Goal: Use online tool/utility: Utilize a website feature to perform a specific function

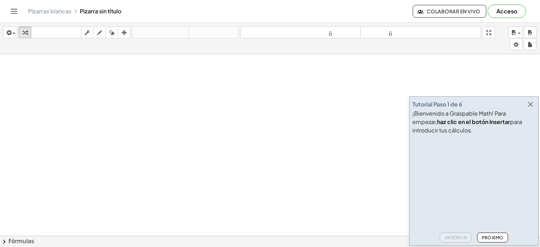
click at [531, 103] on icon "button" at bounding box center [530, 104] width 8 height 8
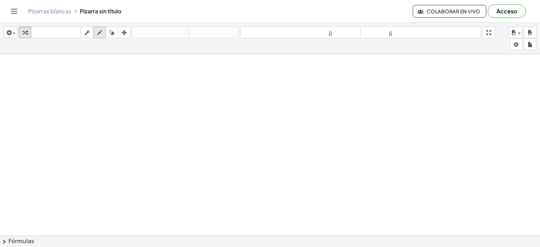
click at [95, 32] on div "button" at bounding box center [99, 32] width 9 height 8
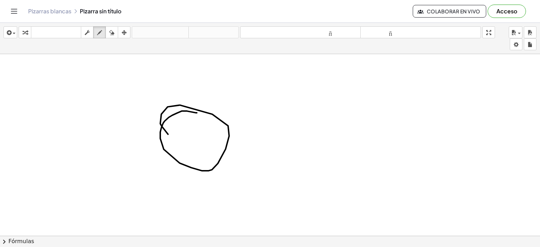
drag, startPoint x: 197, startPoint y: 113, endPoint x: 211, endPoint y: 146, distance: 36.6
click at [211, 149] on div at bounding box center [270, 229] width 540 height 420
drag, startPoint x: 255, startPoint y: 127, endPoint x: 224, endPoint y: 137, distance: 32.7
click at [245, 158] on div at bounding box center [270, 229] width 540 height 420
drag, startPoint x: 224, startPoint y: 137, endPoint x: 218, endPoint y: 124, distance: 14.5
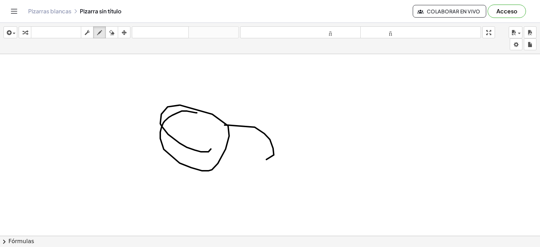
click at [224, 136] on div at bounding box center [270, 229] width 540 height 420
click at [107, 32] on button "borrar" at bounding box center [111, 32] width 13 height 12
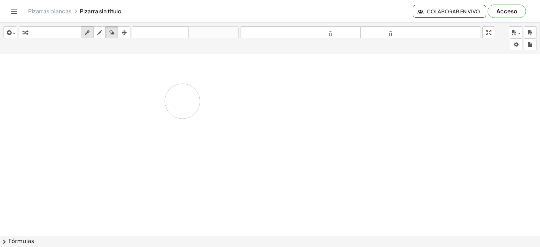
drag, startPoint x: 184, startPoint y: 113, endPoint x: 84, endPoint y: 30, distance: 129.8
click at [84, 32] on div "insertar Seleccione uno: Expresión matemática Función Texto Vídeo de YouTube Gr…" at bounding box center [270, 135] width 540 height 224
click at [98, 32] on icon "button" at bounding box center [99, 32] width 5 height 8
click at [103, 33] on div "button" at bounding box center [99, 32] width 9 height 8
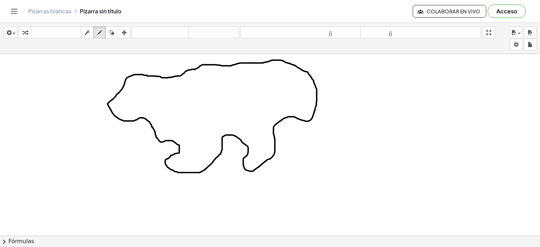
click at [193, 69] on div at bounding box center [270, 236] width 540 height 364
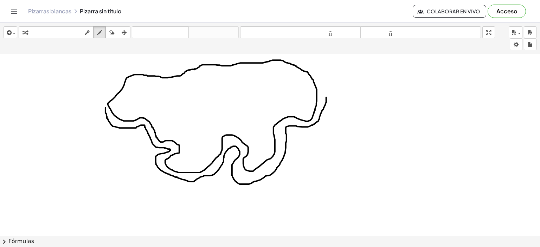
drag, startPoint x: 105, startPoint y: 108, endPoint x: 326, endPoint y: 97, distance: 221.1
click at [326, 97] on div at bounding box center [270, 236] width 540 height 364
click at [111, 33] on icon "button" at bounding box center [111, 32] width 5 height 8
click at [109, 29] on icon "button" at bounding box center [111, 32] width 5 height 8
click at [92, 111] on div at bounding box center [270, 236] width 540 height 364
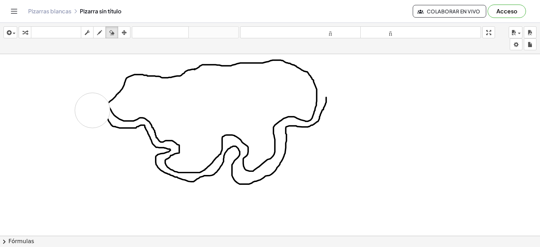
click at [92, 111] on div at bounding box center [270, 236] width 540 height 364
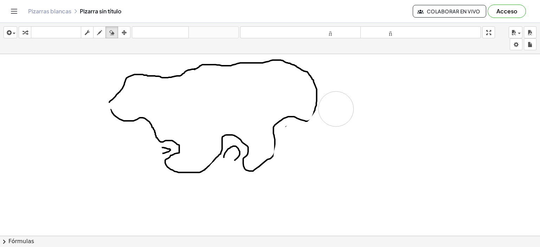
drag, startPoint x: 92, startPoint y: 113, endPoint x: 336, endPoint y: 108, distance: 244.8
click at [336, 108] on div at bounding box center [270, 236] width 540 height 364
click at [96, 30] on div "button" at bounding box center [99, 32] width 9 height 8
drag, startPoint x: 113, startPoint y: 114, endPoint x: 110, endPoint y: 101, distance: 13.4
click at [110, 101] on div at bounding box center [270, 236] width 540 height 364
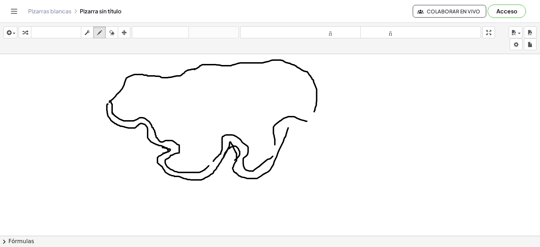
drag, startPoint x: 108, startPoint y: 104, endPoint x: 192, endPoint y: 86, distance: 85.9
click at [284, 116] on div at bounding box center [270, 236] width 540 height 364
click at [108, 29] on div "button" at bounding box center [111, 32] width 9 height 8
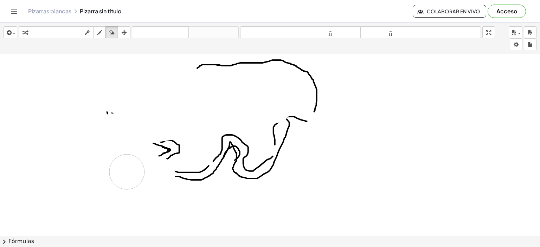
drag, startPoint x: 20, startPoint y: 75, endPoint x: 225, endPoint y: 154, distance: 219.2
click at [186, 152] on div at bounding box center [270, 236] width 540 height 364
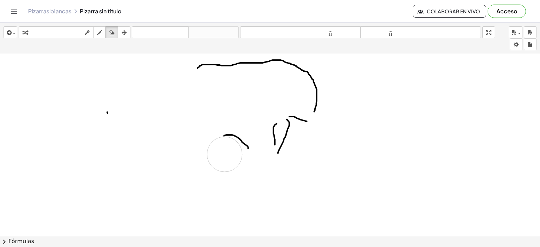
drag, startPoint x: 225, startPoint y: 154, endPoint x: 182, endPoint y: 87, distance: 79.5
click at [271, 138] on div at bounding box center [270, 236] width 540 height 364
click at [200, 82] on div at bounding box center [270, 236] width 540 height 364
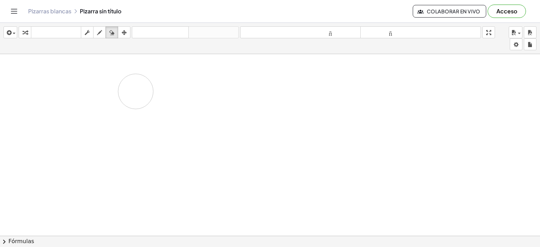
drag, startPoint x: 127, startPoint y: 65, endPoint x: 1, endPoint y: 73, distance: 126.2
click at [28, 82] on div at bounding box center [270, 236] width 540 height 364
drag, startPoint x: 302, startPoint y: 68, endPoint x: 317, endPoint y: 69, distance: 14.5
click at [317, 69] on div at bounding box center [270, 236] width 540 height 364
click at [98, 32] on icon "button" at bounding box center [99, 32] width 5 height 8
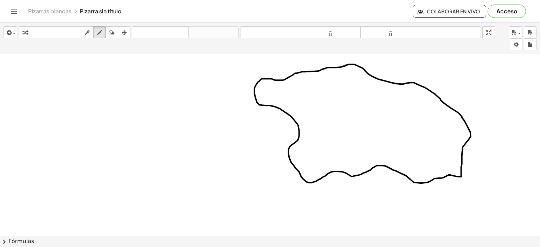
click at [305, 71] on div at bounding box center [270, 236] width 540 height 364
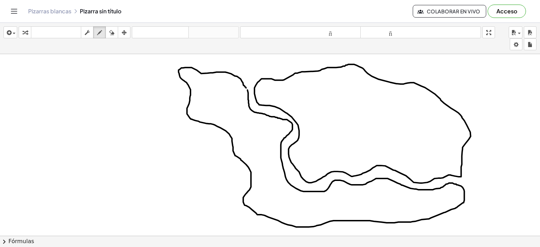
click at [246, 88] on div at bounding box center [270, 236] width 540 height 364
click at [111, 27] on button "borrar" at bounding box center [111, 32] width 13 height 12
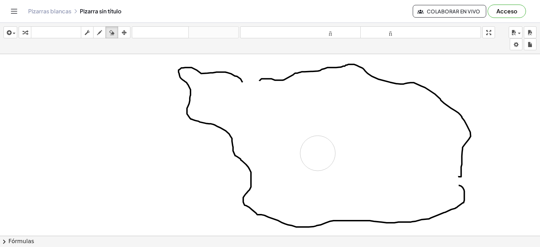
drag, startPoint x: 252, startPoint y: 97, endPoint x: 299, endPoint y: 133, distance: 59.1
click at [312, 145] on div at bounding box center [270, 236] width 540 height 364
click at [98, 33] on icon "button" at bounding box center [99, 32] width 5 height 8
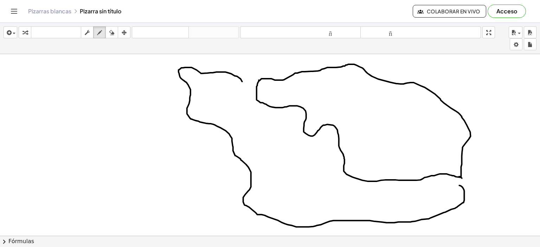
drag, startPoint x: 259, startPoint y: 80, endPoint x: 462, endPoint y: 178, distance: 225.7
click at [462, 178] on div at bounding box center [270, 236] width 540 height 364
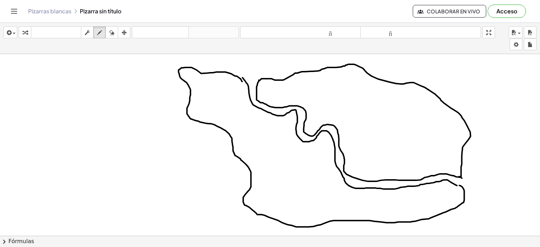
drag, startPoint x: 457, startPoint y: 185, endPoint x: 241, endPoint y: 77, distance: 242.2
click at [241, 77] on div at bounding box center [270, 236] width 540 height 364
drag, startPoint x: 231, startPoint y: 143, endPoint x: 157, endPoint y: 142, distance: 73.9
click at [157, 142] on div at bounding box center [270, 236] width 540 height 364
drag, startPoint x: 230, startPoint y: 147, endPoint x: 161, endPoint y: 149, distance: 69.3
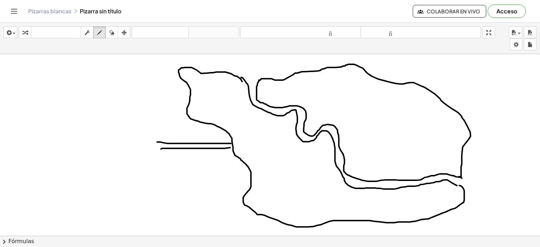
click at [161, 149] on div at bounding box center [270, 236] width 540 height 364
drag, startPoint x: 163, startPoint y: 67, endPoint x: 115, endPoint y: 82, distance: 49.9
click at [115, 82] on div at bounding box center [270, 236] width 540 height 364
drag, startPoint x: 175, startPoint y: 70, endPoint x: 115, endPoint y: 78, distance: 60.0
click at [115, 78] on div at bounding box center [270, 236] width 540 height 364
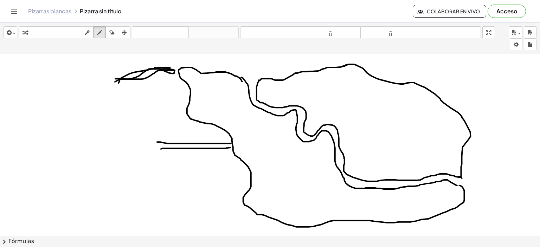
drag, startPoint x: 155, startPoint y: 67, endPoint x: 118, endPoint y: 83, distance: 39.4
click at [118, 83] on div at bounding box center [270, 236] width 540 height 364
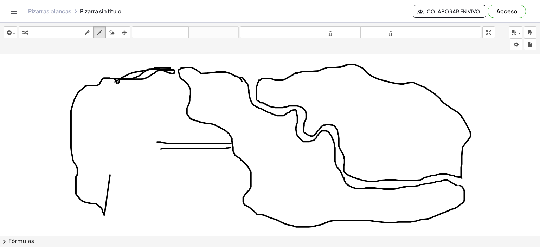
drag, startPoint x: 117, startPoint y: 83, endPoint x: 110, endPoint y: 141, distance: 59.1
click at [110, 171] on div at bounding box center [270, 236] width 540 height 364
drag, startPoint x: 122, startPoint y: 90, endPoint x: 111, endPoint y: 173, distance: 84.4
click at [105, 168] on div at bounding box center [270, 236] width 540 height 364
drag, startPoint x: 113, startPoint y: 32, endPoint x: 135, endPoint y: 105, distance: 76.5
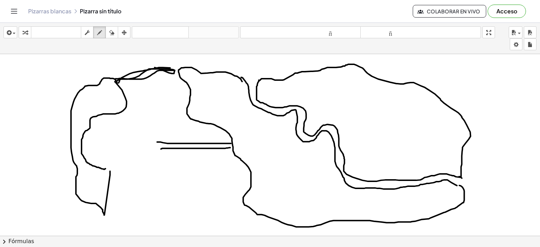
click at [113, 45] on div "insertar Seleccione uno: Expresión matemática Función Texto Vídeo de YouTube Gr…" at bounding box center [270, 38] width 540 height 31
drag, startPoint x: 105, startPoint y: 173, endPoint x: 97, endPoint y: 178, distance: 10.4
click at [102, 191] on div at bounding box center [270, 236] width 540 height 364
drag, startPoint x: 97, startPoint y: 178, endPoint x: 67, endPoint y: 157, distance: 36.5
click at [87, 192] on div at bounding box center [270, 236] width 540 height 364
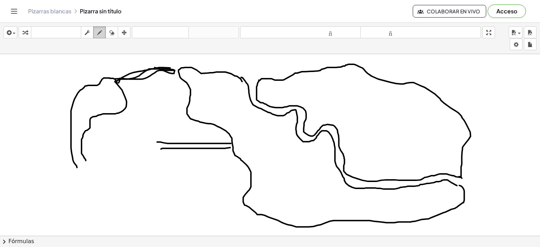
drag, startPoint x: 100, startPoint y: 31, endPoint x: 81, endPoint y: 148, distance: 119.3
click at [97, 33] on icon "button" at bounding box center [99, 32] width 5 height 8
drag, startPoint x: 75, startPoint y: 175, endPoint x: 200, endPoint y: 229, distance: 135.5
click at [200, 231] on div at bounding box center [270, 236] width 540 height 364
click at [200, 227] on div at bounding box center [270, 236] width 540 height 364
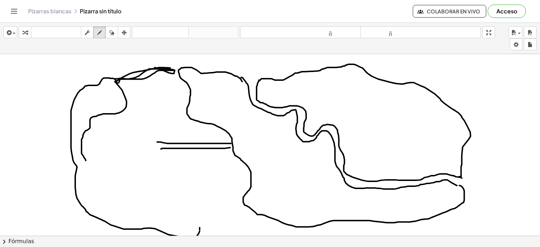
click at [203, 223] on div at bounding box center [270, 236] width 540 height 364
drag, startPoint x: 204, startPoint y: 223, endPoint x: 208, endPoint y: 223, distance: 3.9
click at [207, 223] on div at bounding box center [270, 236] width 540 height 364
drag, startPoint x: 208, startPoint y: 223, endPoint x: 216, endPoint y: 219, distance: 8.8
click at [214, 222] on div at bounding box center [270, 236] width 540 height 364
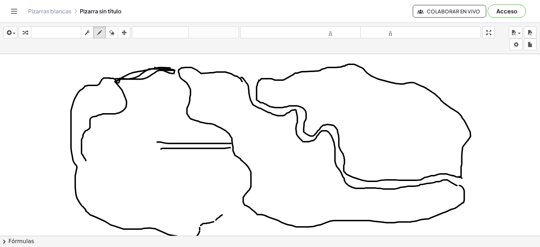
drag, startPoint x: 216, startPoint y: 219, endPoint x: 224, endPoint y: 211, distance: 11.2
click at [223, 212] on div at bounding box center [270, 236] width 540 height 364
click at [224, 209] on div at bounding box center [270, 236] width 540 height 364
drag, startPoint x: 224, startPoint y: 206, endPoint x: 78, endPoint y: 161, distance: 152.9
click at [77, 163] on div at bounding box center [270, 236] width 540 height 364
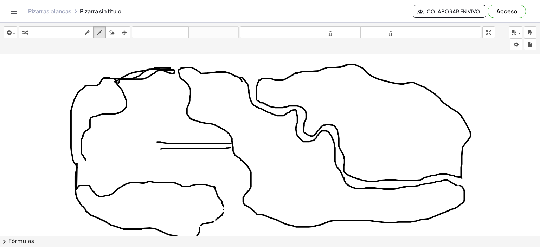
drag, startPoint x: 110, startPoint y: 33, endPoint x: 121, endPoint y: 143, distance: 110.0
click at [110, 42] on div "insertar Seleccione uno: Expresión matemática Función Texto Vídeo de YouTube Gr…" at bounding box center [270, 38] width 540 height 31
drag, startPoint x: 93, startPoint y: 170, endPoint x: 154, endPoint y: 193, distance: 65.3
click at [161, 196] on div at bounding box center [270, 236] width 540 height 364
click at [100, 37] on button "dibujar" at bounding box center [99, 32] width 13 height 12
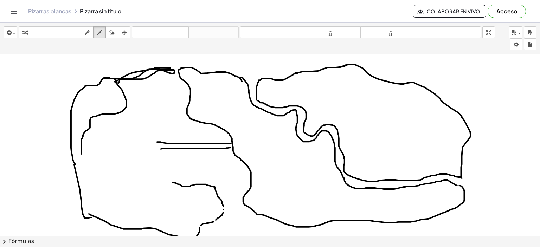
drag, startPoint x: 74, startPoint y: 165, endPoint x: 87, endPoint y: 179, distance: 19.5
click at [91, 211] on div at bounding box center [270, 236] width 540 height 364
drag, startPoint x: 82, startPoint y: 160, endPoint x: 132, endPoint y: 160, distance: 49.6
click at [169, 177] on div at bounding box center [270, 236] width 540 height 364
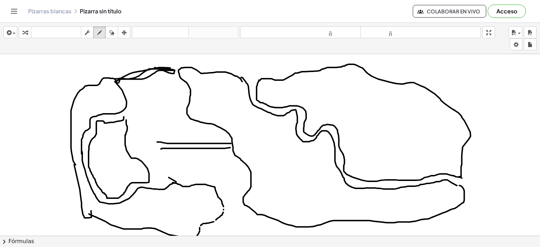
click at [126, 120] on div at bounding box center [270, 236] width 540 height 364
drag, startPoint x: 165, startPoint y: 148, endPoint x: 126, endPoint y: 150, distance: 39.1
click at [126, 150] on div at bounding box center [270, 236] width 540 height 364
drag, startPoint x: 135, startPoint y: 144, endPoint x: 166, endPoint y: 144, distance: 30.9
click at [166, 145] on div at bounding box center [270, 236] width 540 height 364
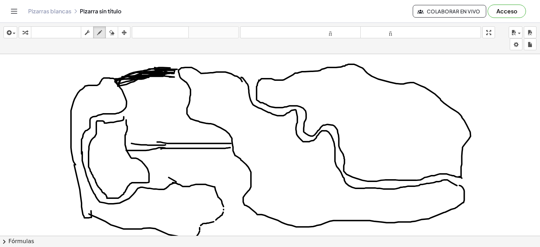
drag, startPoint x: 119, startPoint y: 83, endPoint x: 169, endPoint y: 77, distance: 50.7
click at [169, 77] on div at bounding box center [270, 236] width 540 height 364
drag, startPoint x: 487, startPoint y: 31, endPoint x: 487, endPoint y: 74, distance: 42.9
click at [487, 74] on div "insertar Seleccione uno: Expresión matemática Función Texto Vídeo de YouTube Gr…" at bounding box center [270, 135] width 540 height 224
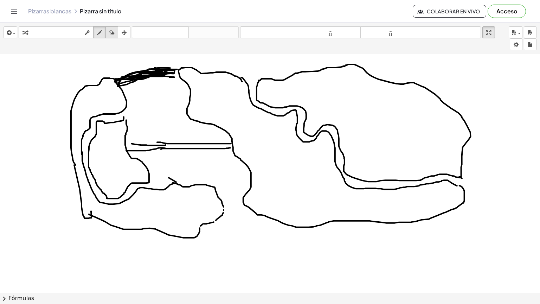
click at [114, 28] on icon "button" at bounding box center [111, 32] width 5 height 8
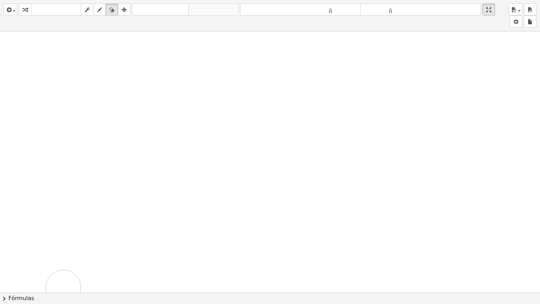
drag, startPoint x: 206, startPoint y: 89, endPoint x: 144, endPoint y: 210, distance: 136.3
click at [91, 247] on div at bounding box center [270, 292] width 540 height 522
click at [100, 12] on icon "button" at bounding box center [99, 10] width 5 height 8
drag, startPoint x: 126, startPoint y: 51, endPoint x: 97, endPoint y: 66, distance: 32.9
click at [66, 90] on div at bounding box center [270, 292] width 540 height 522
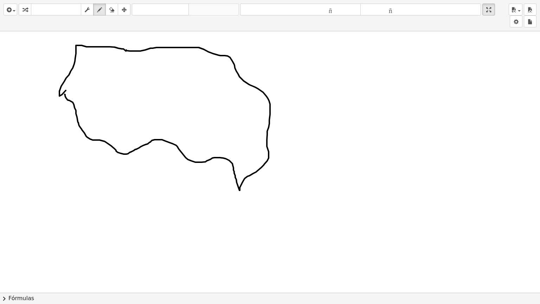
drag, startPoint x: 126, startPoint y: 50, endPoint x: 65, endPoint y: 94, distance: 75.8
click at [65, 94] on div at bounding box center [270, 292] width 540 height 522
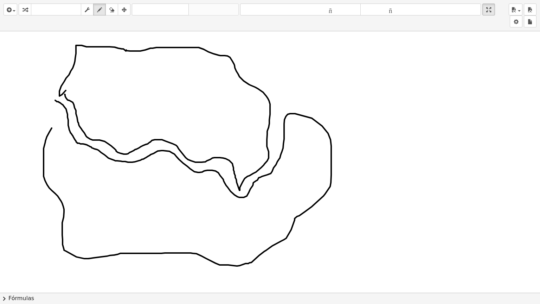
drag, startPoint x: 55, startPoint y: 100, endPoint x: 61, endPoint y: 111, distance: 12.7
click at [59, 114] on div at bounding box center [270, 292] width 540 height 522
drag, startPoint x: 332, startPoint y: 145, endPoint x: 341, endPoint y: 138, distance: 11.3
click at [340, 139] on div at bounding box center [270, 292] width 540 height 522
click at [343, 136] on div at bounding box center [270, 292] width 540 height 522
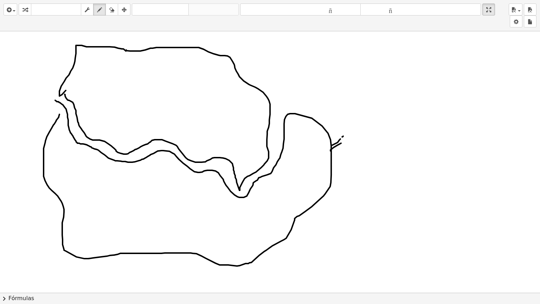
drag, startPoint x: 331, startPoint y: 150, endPoint x: 317, endPoint y: 119, distance: 34.2
click at [352, 132] on div at bounding box center [270, 292] width 540 height 522
drag, startPoint x: 234, startPoint y: 61, endPoint x: 300, endPoint y: 70, distance: 66.8
click at [301, 70] on div at bounding box center [270, 292] width 540 height 522
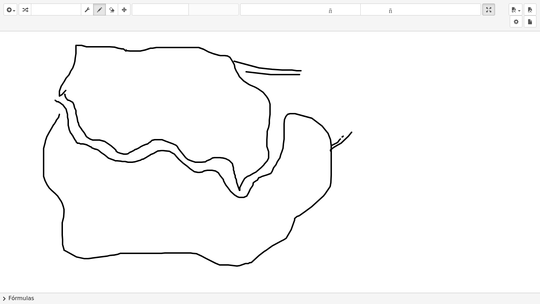
drag, startPoint x: 264, startPoint y: 73, endPoint x: 316, endPoint y: 75, distance: 52.1
click at [312, 76] on div at bounding box center [270, 292] width 540 height 522
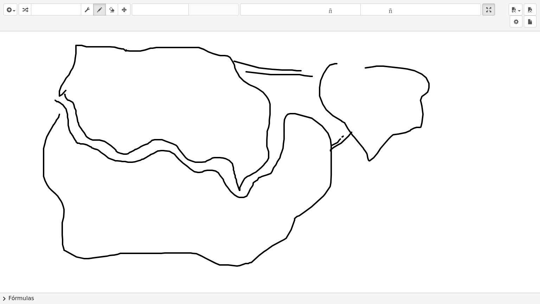
drag, startPoint x: 330, startPoint y: 65, endPoint x: 327, endPoint y: 70, distance: 5.8
click at [331, 68] on div at bounding box center [270, 292] width 540 height 522
drag, startPoint x: 420, startPoint y: 126, endPoint x: 426, endPoint y: 153, distance: 27.7
click at [426, 153] on div at bounding box center [270, 292] width 540 height 522
drag, startPoint x: 419, startPoint y: 145, endPoint x: 429, endPoint y: 179, distance: 34.7
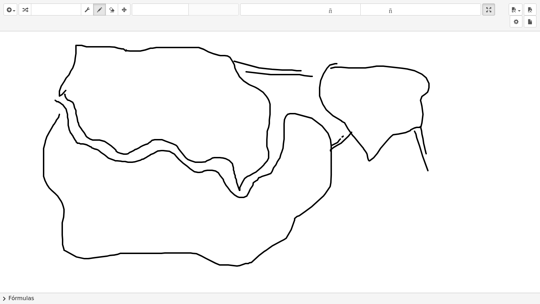
click at [429, 178] on div at bounding box center [270, 292] width 540 height 522
drag, startPoint x: 274, startPoint y: 248, endPoint x: 411, endPoint y: 196, distance: 146.0
click at [330, 241] on div at bounding box center [270, 292] width 540 height 522
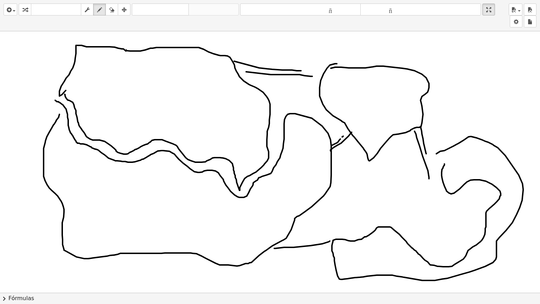
drag, startPoint x: 436, startPoint y: 153, endPoint x: 445, endPoint y: 150, distance: 9.7
click at [445, 150] on div at bounding box center [270, 292] width 540 height 522
click at [419, 223] on div at bounding box center [270, 292] width 540 height 522
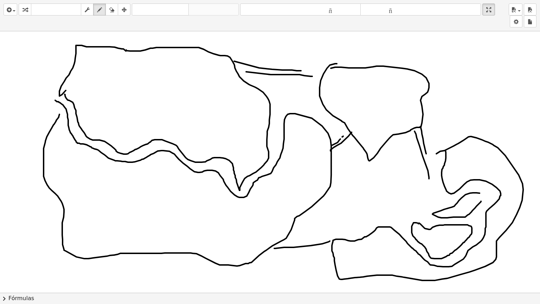
drag, startPoint x: 476, startPoint y: 192, endPoint x: 481, endPoint y: 201, distance: 9.6
click at [481, 201] on div at bounding box center [270, 292] width 540 height 522
drag, startPoint x: 195, startPoint y: 168, endPoint x: 154, endPoint y: 248, distance: 89.6
click at [152, 246] on div at bounding box center [270, 292] width 540 height 522
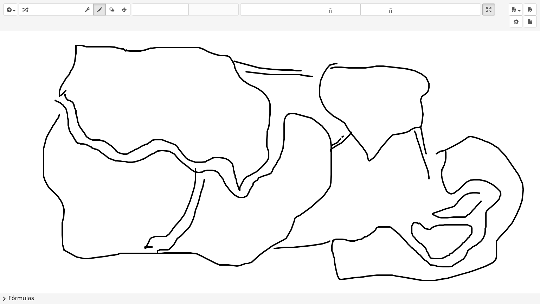
drag, startPoint x: 158, startPoint y: 252, endPoint x: 205, endPoint y: 170, distance: 94.9
click at [205, 170] on div at bounding box center [270, 292] width 540 height 522
drag, startPoint x: 495, startPoint y: 12, endPoint x: 495, endPoint y: -31, distance: 42.5
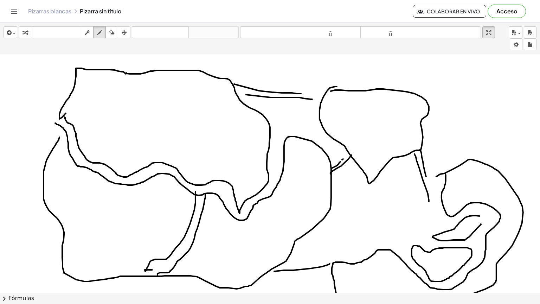
click at [495, 0] on html "Actividades matemáticas fáciles de comprender Empezar Banco de actividades Trab…" at bounding box center [270, 152] width 540 height 304
